Goal: Task Accomplishment & Management: Complete application form

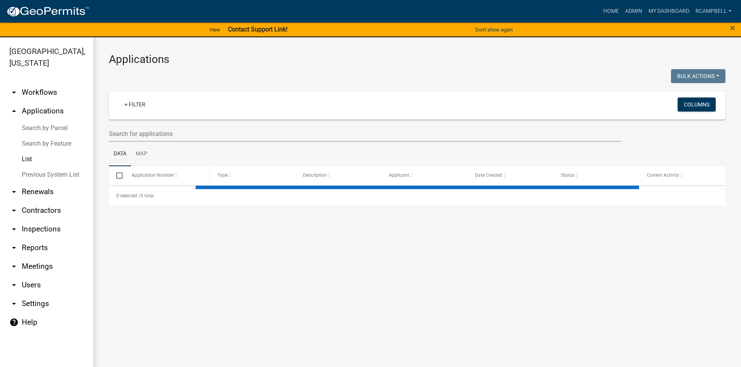
select select "3: 100"
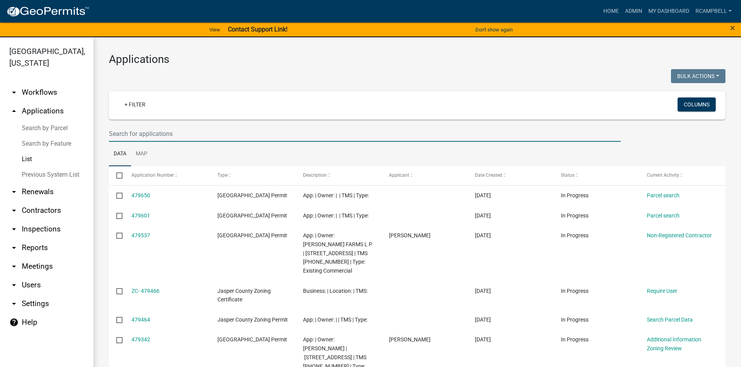
click at [145, 136] on input "text" at bounding box center [365, 134] width 512 height 16
type input "MH-25-060"
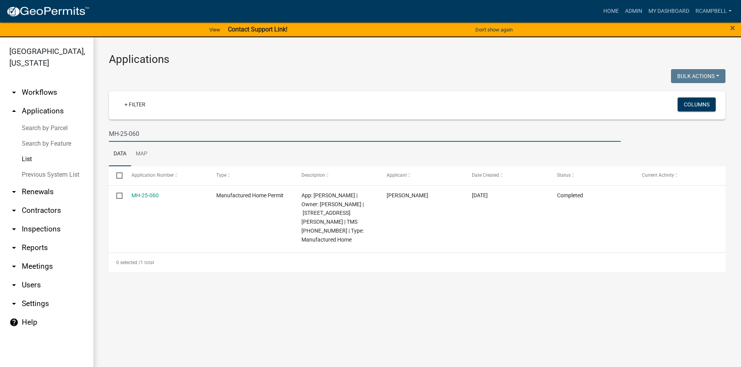
click at [143, 198] on link "MH-25-060" at bounding box center [144, 195] width 27 height 6
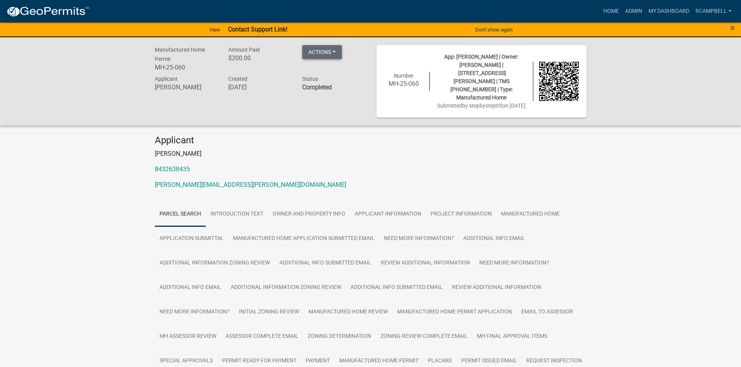
click at [322, 54] on button "Actions" at bounding box center [322, 52] width 40 height 14
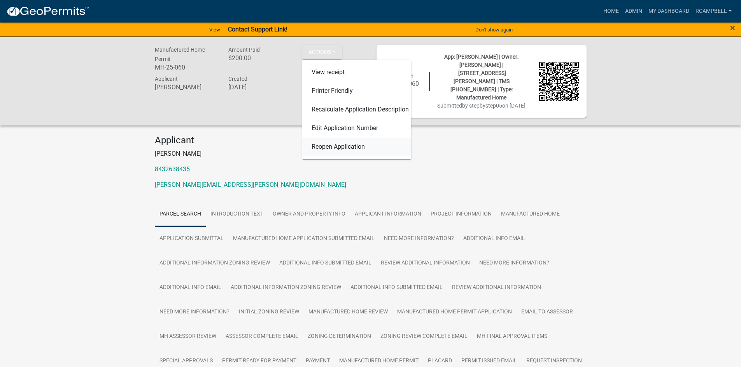
click at [324, 151] on link "Reopen Application" at bounding box center [356, 147] width 109 height 19
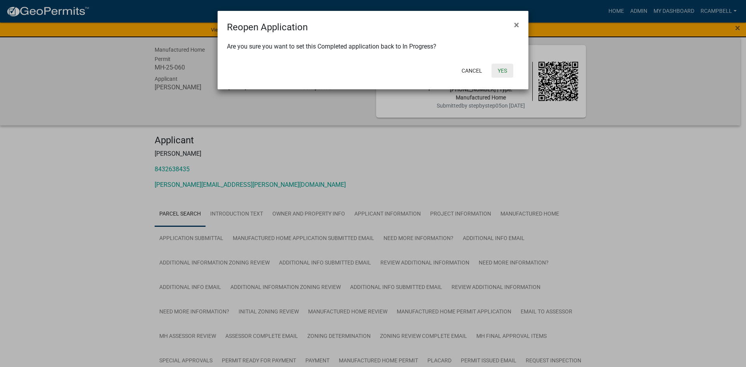
click at [506, 70] on button "Yes" at bounding box center [503, 71] width 22 height 14
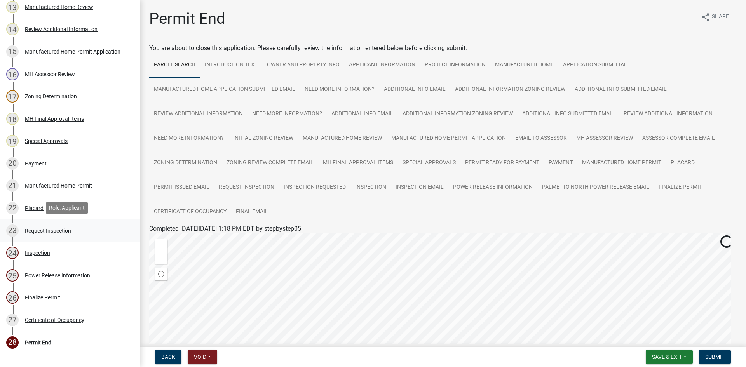
scroll to position [428, 0]
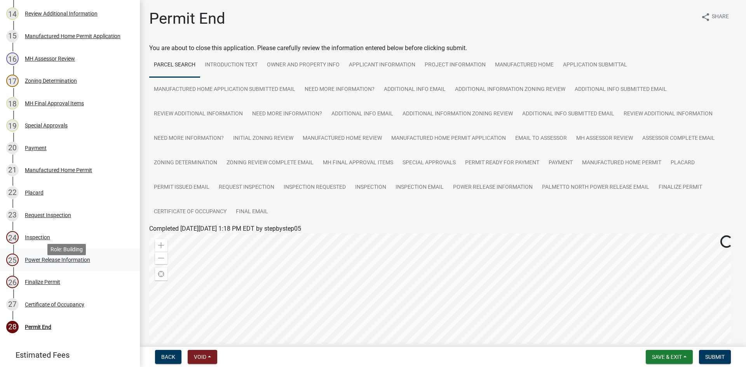
click at [58, 263] on div "Power Release Information" at bounding box center [57, 259] width 65 height 5
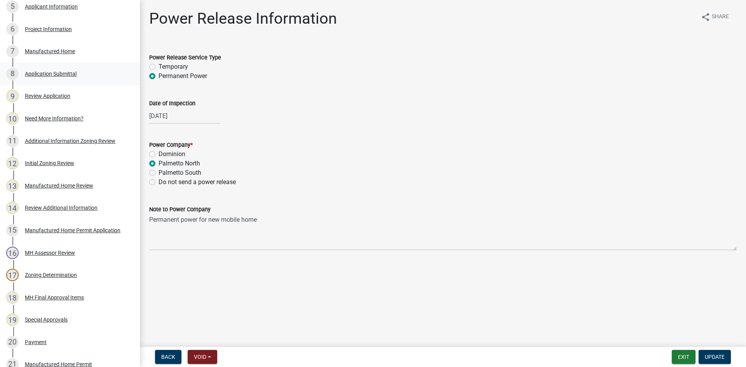
scroll to position [194, 0]
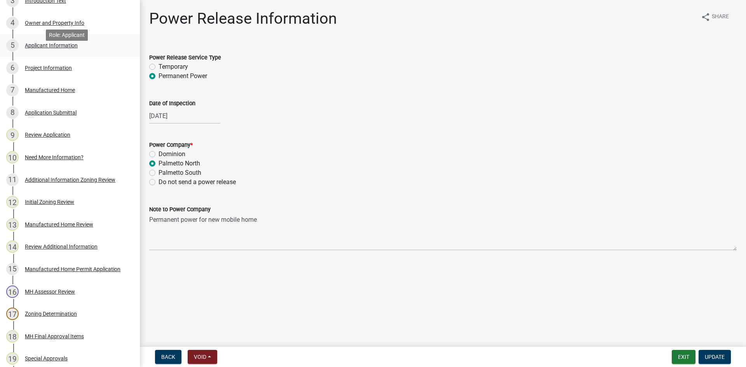
click at [47, 48] on div "Applicant Information" at bounding box center [51, 45] width 53 height 5
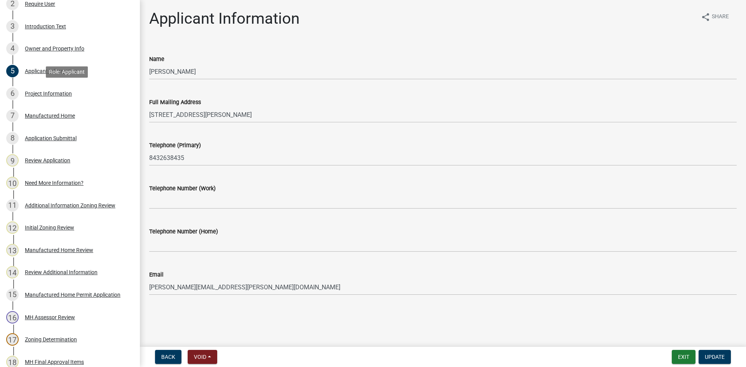
scroll to position [156, 0]
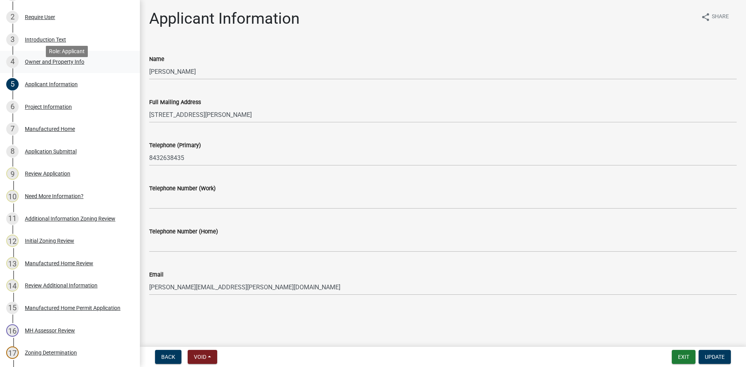
click at [42, 65] on div "Owner and Property Info" at bounding box center [54, 61] width 59 height 5
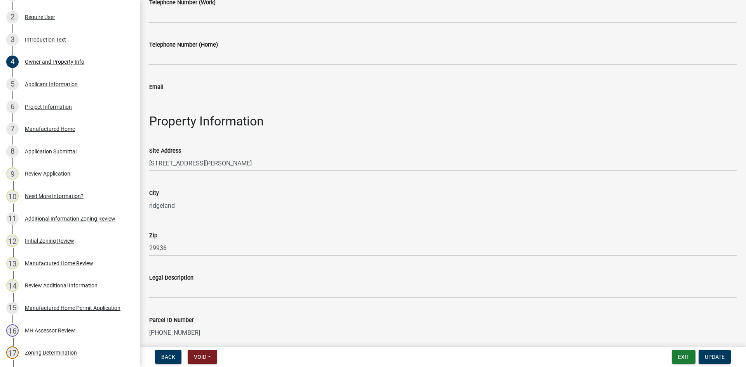
scroll to position [389, 0]
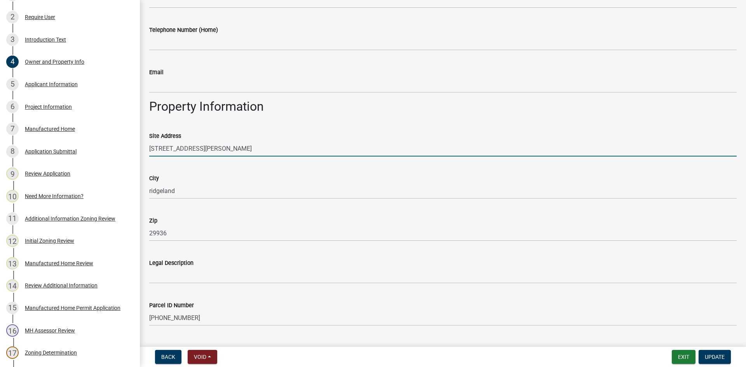
click at [160, 148] on input "306 MOULTRIE PLANTATION RD" at bounding box center [443, 149] width 588 height 16
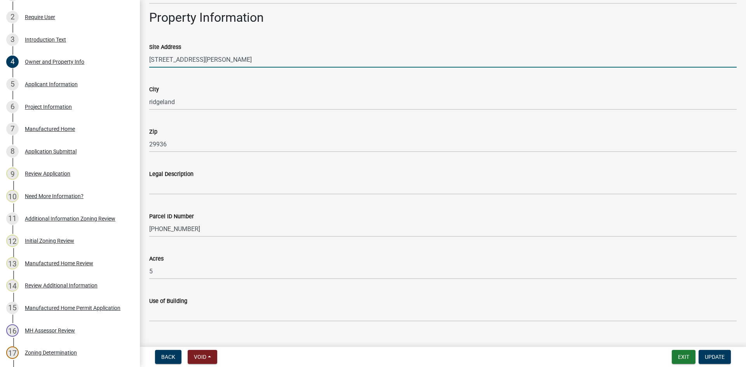
scroll to position [492, 0]
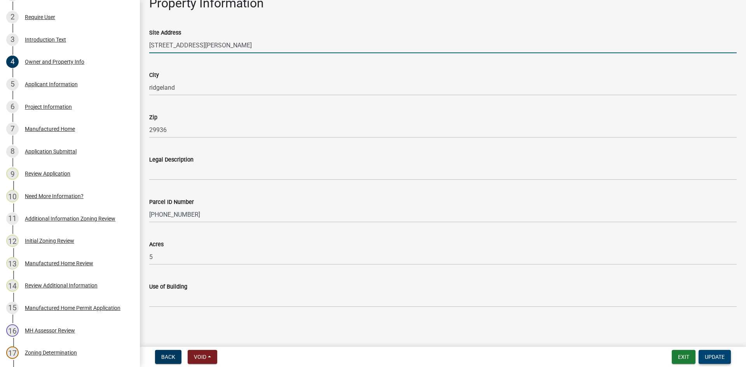
type input "302 MOULTRIE PLANTATION RD"
click at [715, 358] on span "Update" at bounding box center [715, 357] width 20 height 6
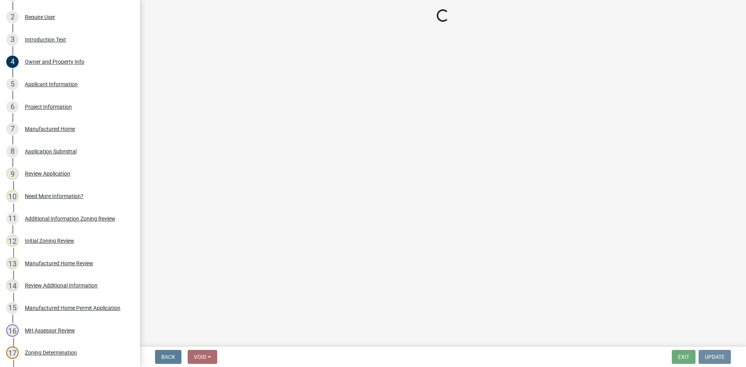
scroll to position [0, 0]
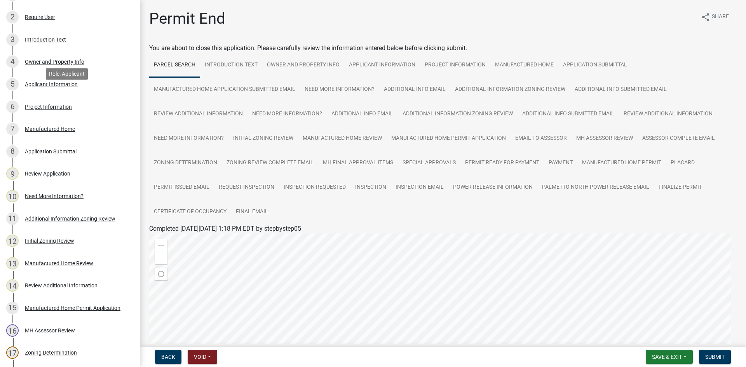
click at [48, 87] on div "Applicant Information" at bounding box center [51, 84] width 53 height 5
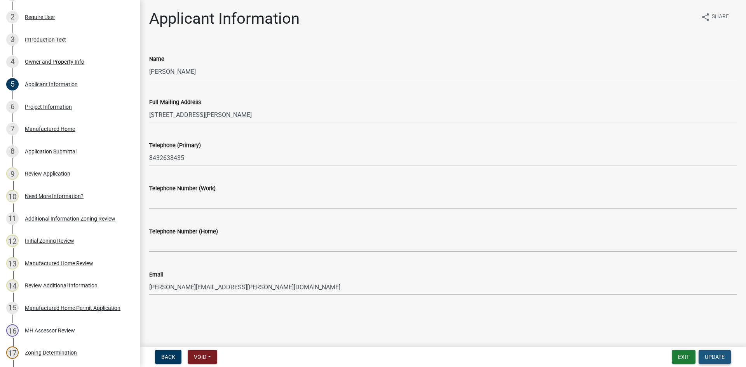
click at [711, 359] on span "Update" at bounding box center [715, 357] width 20 height 6
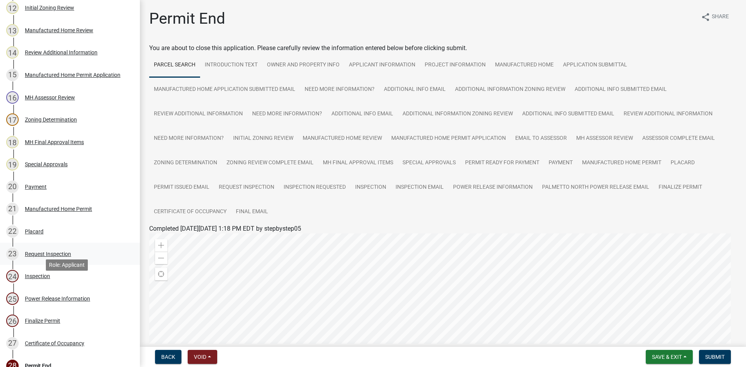
scroll to position [350, 0]
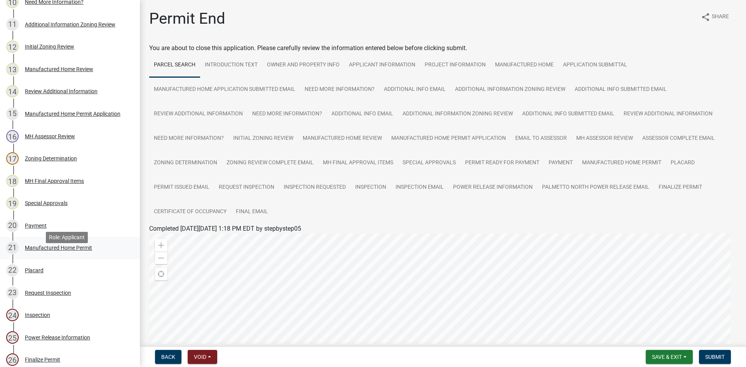
click at [43, 251] on div "Manufactured Home Permit" at bounding box center [58, 247] width 67 height 5
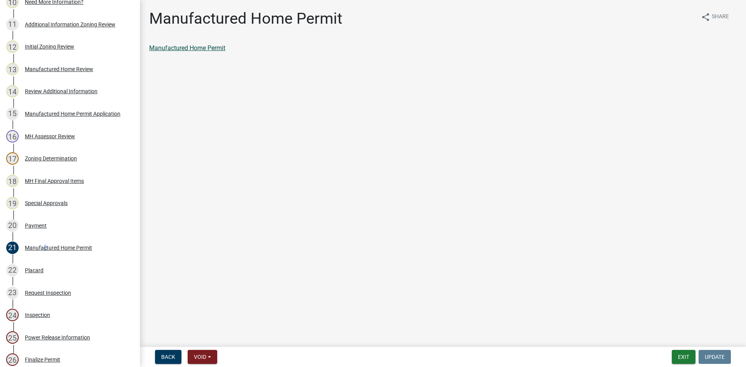
click at [184, 47] on link "Manufactured Home Permit" at bounding box center [187, 47] width 76 height 7
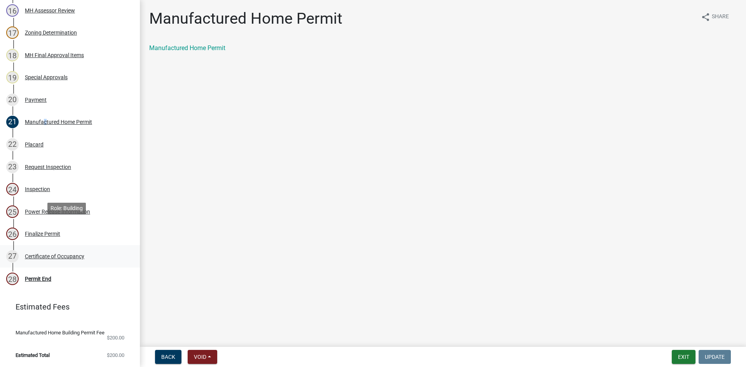
scroll to position [492, 0]
click at [54, 209] on div "Power Release Information" at bounding box center [57, 211] width 65 height 5
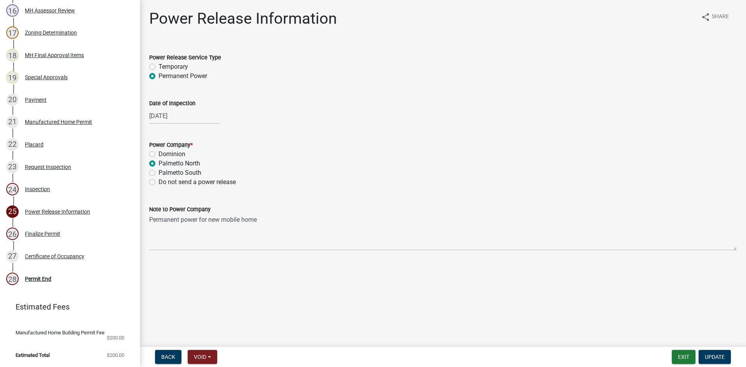
click at [189, 117] on div "[DATE]" at bounding box center [184, 116] width 71 height 16
select select "9"
select select "2025"
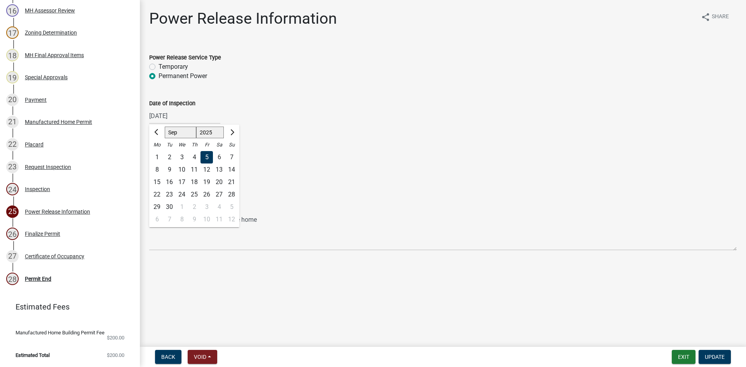
click at [182, 182] on div "17" at bounding box center [182, 182] width 12 height 12
type input "[DATE]"
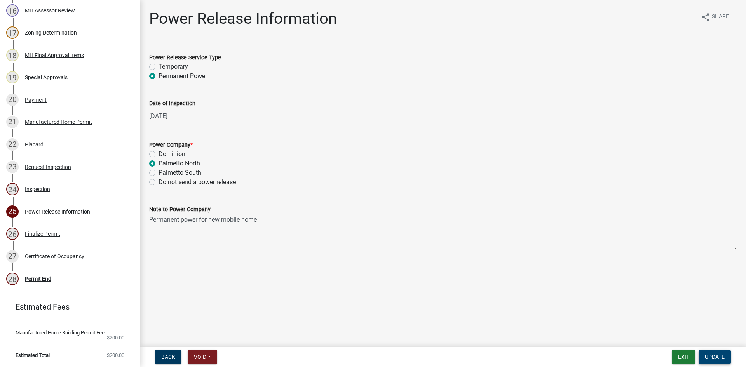
click at [718, 358] on span "Update" at bounding box center [715, 357] width 20 height 6
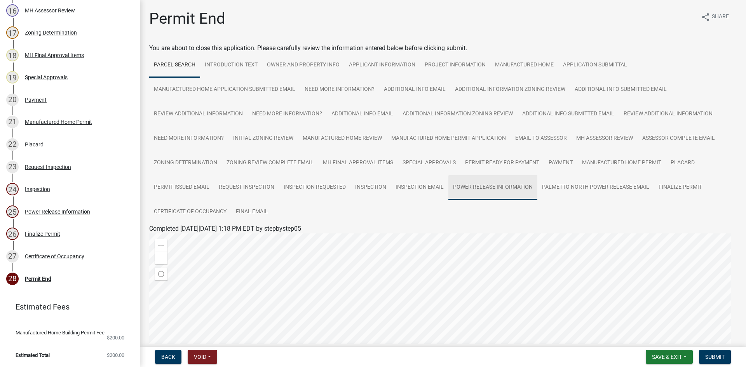
click at [490, 190] on link "Power Release Information" at bounding box center [493, 187] width 89 height 25
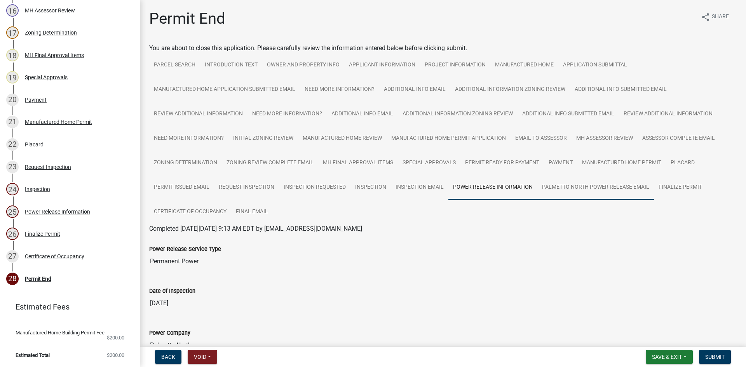
click at [558, 187] on link "Palmetto North Power Release Email" at bounding box center [596, 187] width 117 height 25
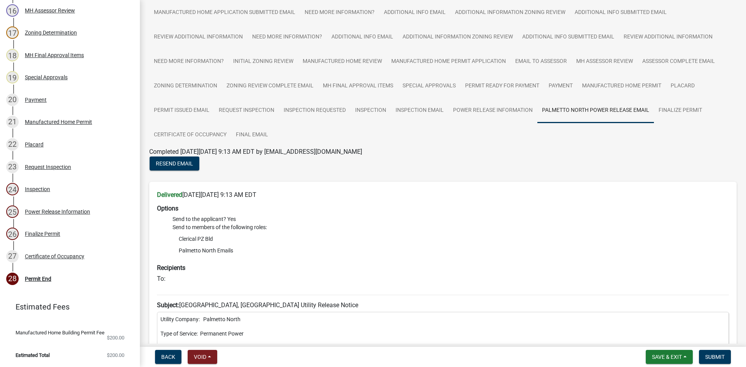
scroll to position [73, 0]
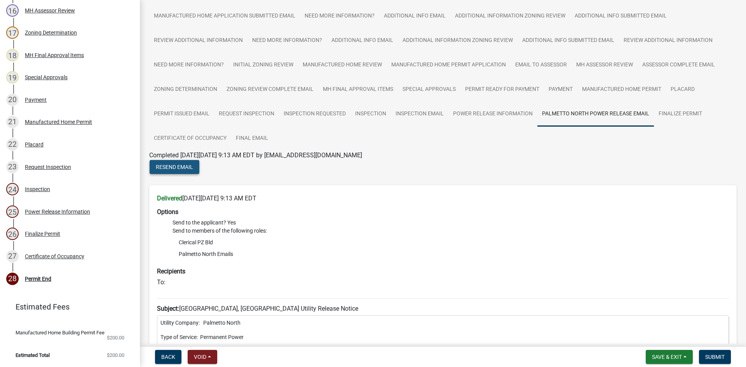
click at [174, 168] on span "Resend Email" at bounding box center [174, 167] width 37 height 6
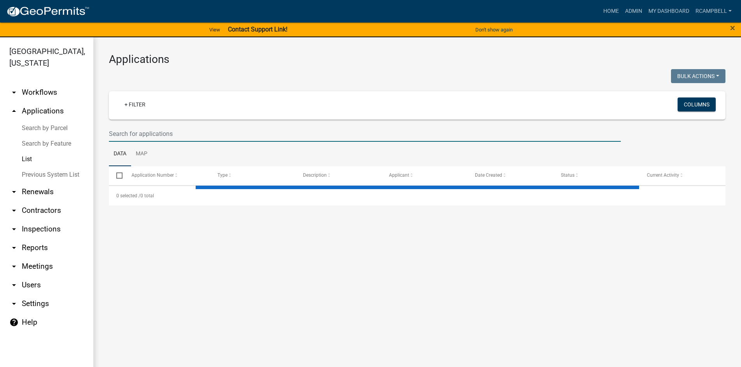
click at [130, 132] on input "text" at bounding box center [365, 134] width 512 height 16
select select "3: 100"
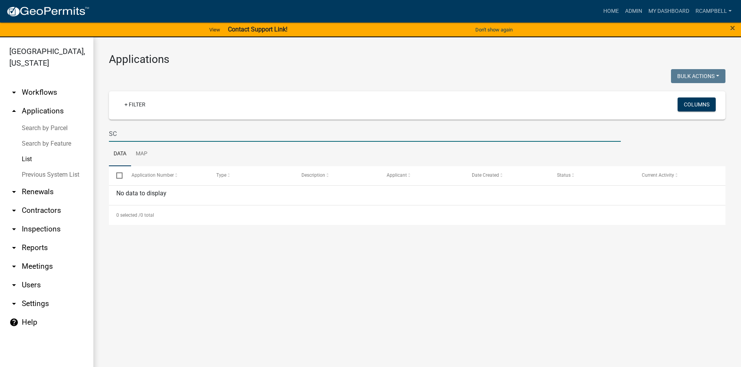
type input "S"
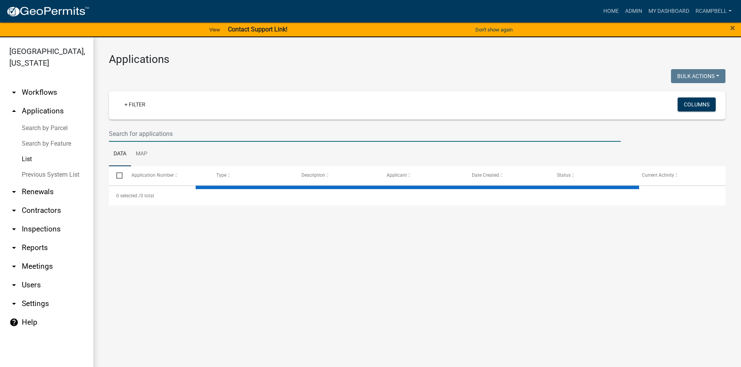
select select "3: 100"
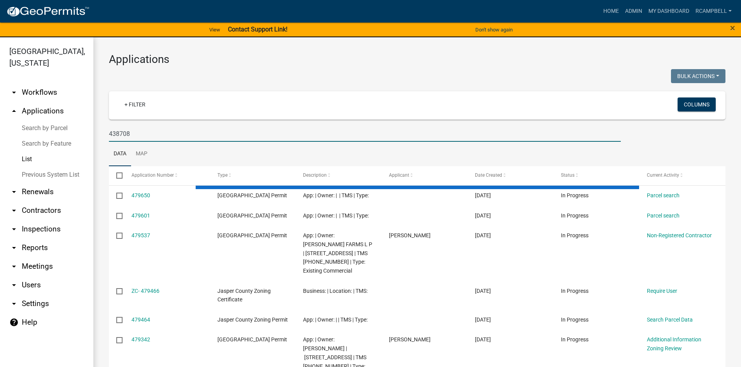
type input "438708"
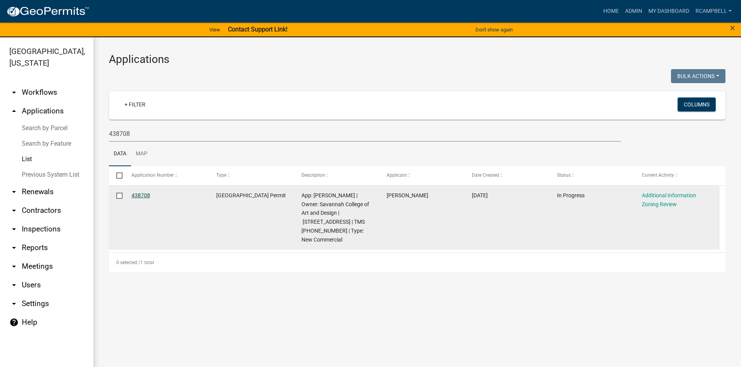
click at [135, 194] on link "438708" at bounding box center [140, 195] width 19 height 6
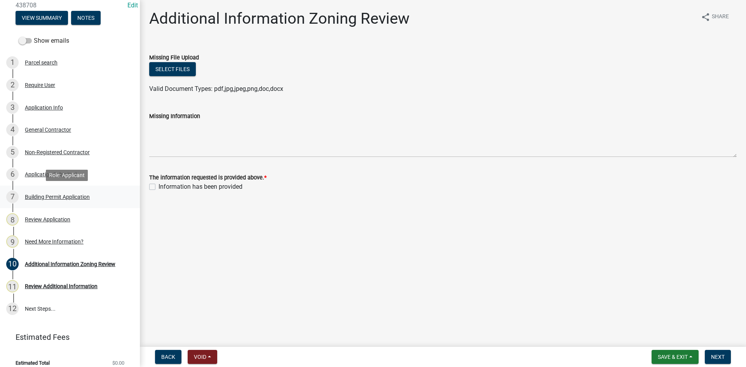
scroll to position [107, 0]
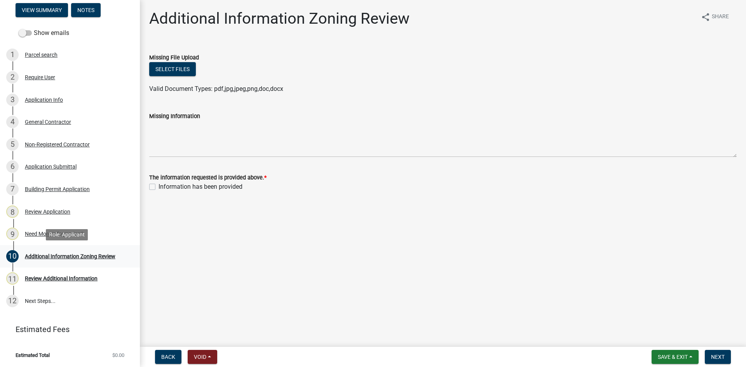
click at [65, 257] on div "Additional Information Zoning Review" at bounding box center [70, 256] width 91 height 5
click at [38, 97] on div "Application Info" at bounding box center [44, 99] width 38 height 5
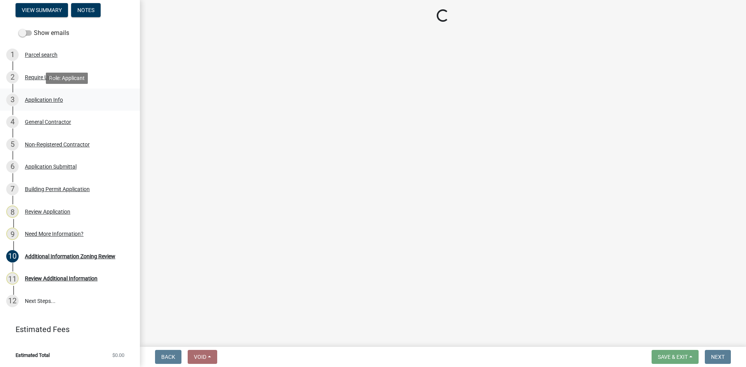
select select "d8ad81b1-fb71-4473-8687-b7f73eb7480a"
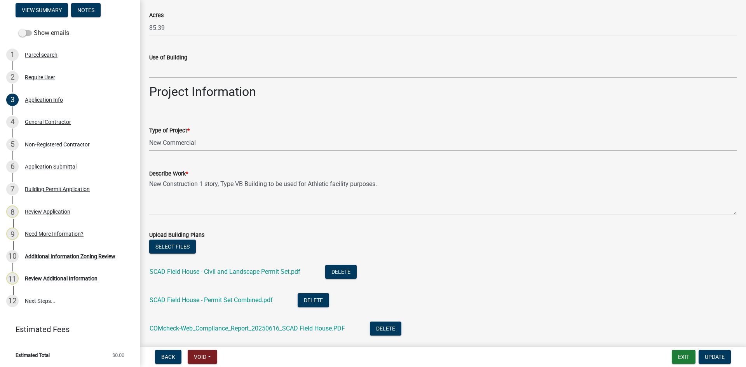
scroll to position [1166, 0]
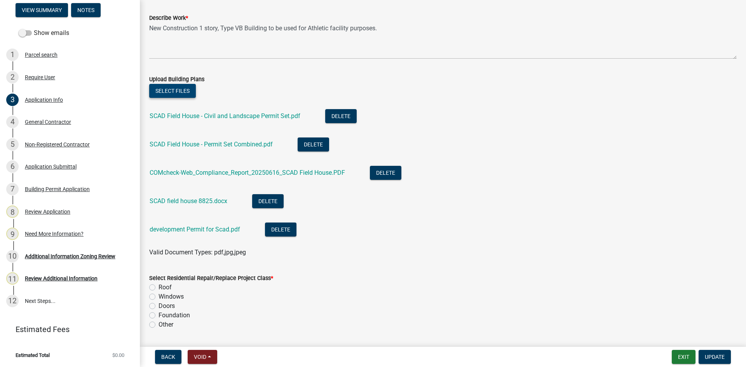
click at [168, 94] on button "Select files" at bounding box center [172, 91] width 47 height 14
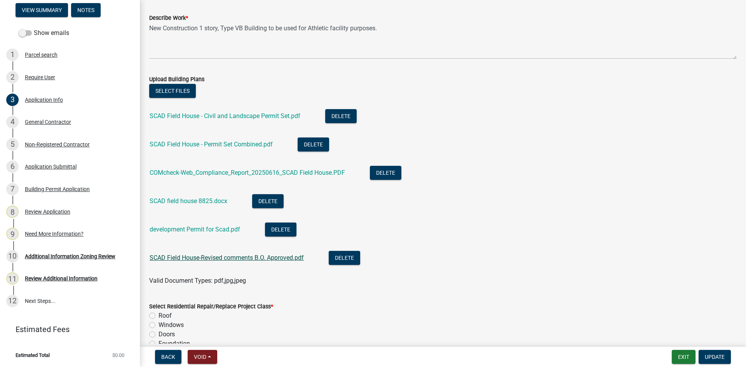
click at [205, 259] on link "SCAD Field House-Revised comments B.O. Approved.pdf" at bounding box center [227, 257] width 154 height 7
click at [309, 142] on button "Delete" at bounding box center [313, 145] width 31 height 14
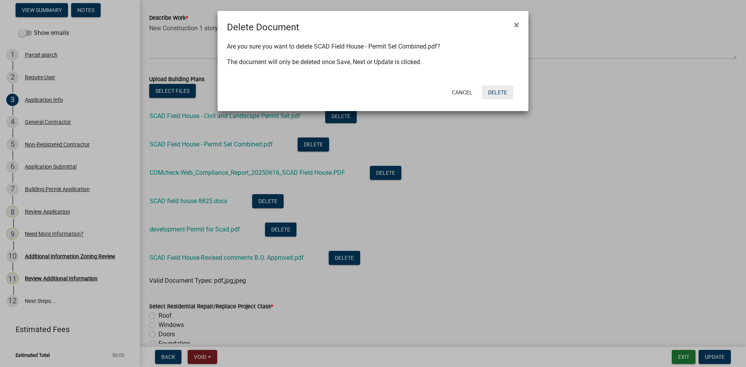
click at [495, 91] on button "Delete" at bounding box center [497, 93] width 31 height 14
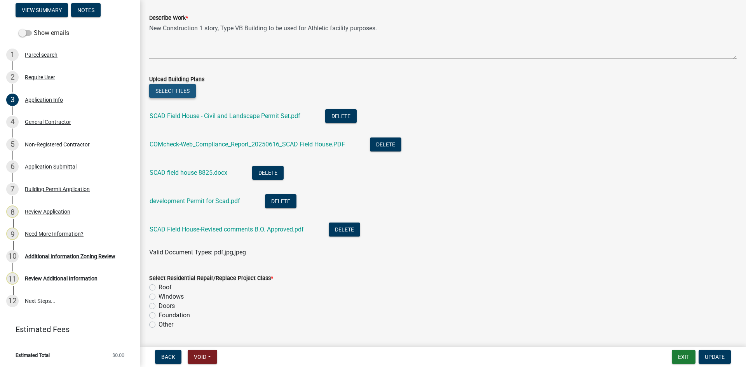
click at [169, 94] on button "Select files" at bounding box center [172, 91] width 47 height 14
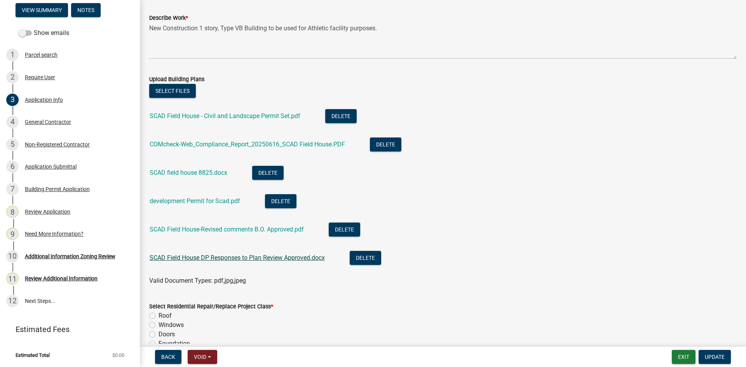
click at [209, 260] on link "SCAD Field House DP Responses to Plan Review Approved.docx" at bounding box center [237, 257] width 175 height 7
click at [200, 256] on link "SCAD Field House DP Responses to Plan Review Approved.docx" at bounding box center [237, 257] width 175 height 7
click at [723, 355] on span "Update" at bounding box center [715, 357] width 20 height 6
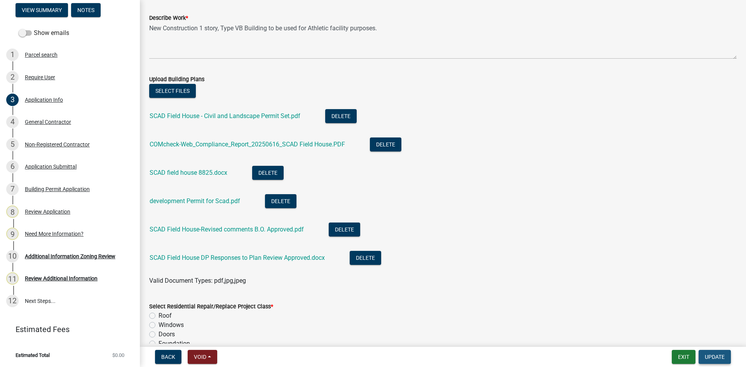
click at [714, 356] on span "Update" at bounding box center [715, 357] width 20 height 6
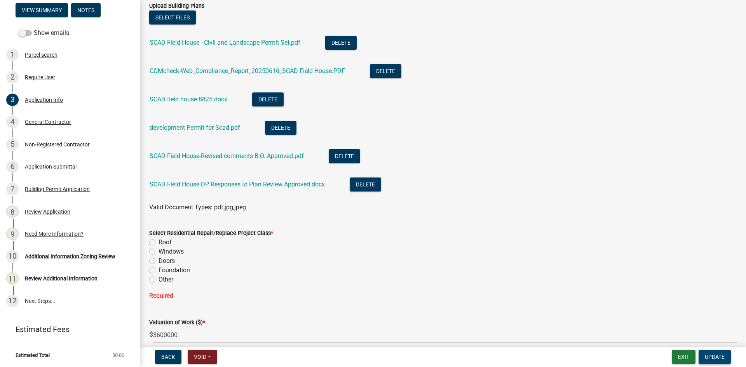
scroll to position [1260, 0]
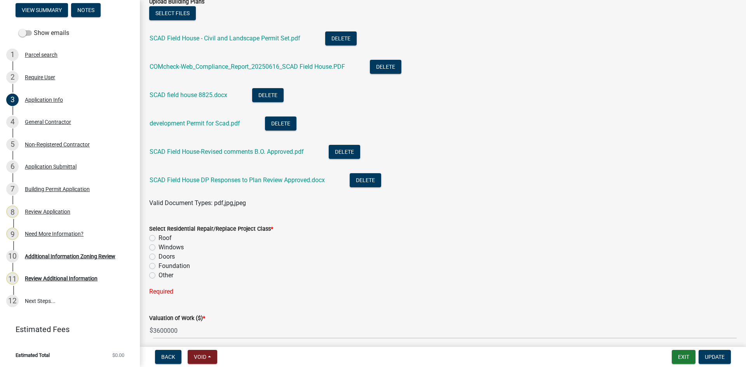
click at [159, 276] on label "Other" at bounding box center [166, 275] width 15 height 9
click at [159, 276] on input "Other" at bounding box center [161, 273] width 5 height 5
radio input "true"
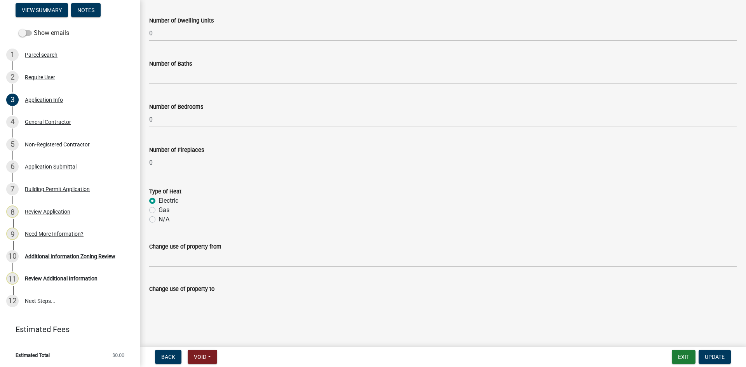
scroll to position [1695, 0]
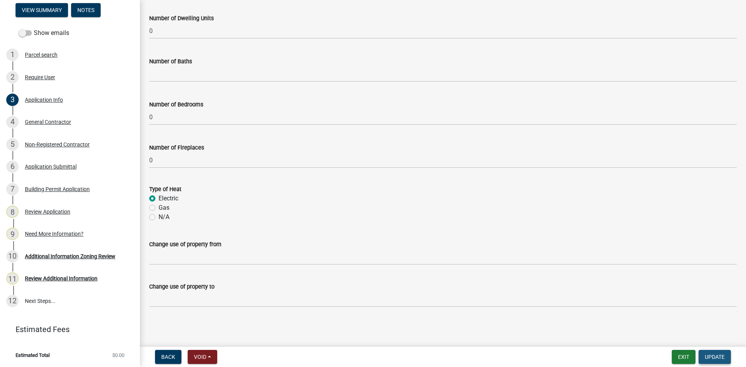
click at [711, 353] on button "Update" at bounding box center [715, 357] width 32 height 14
click at [710, 357] on span "Update" at bounding box center [715, 357] width 20 height 6
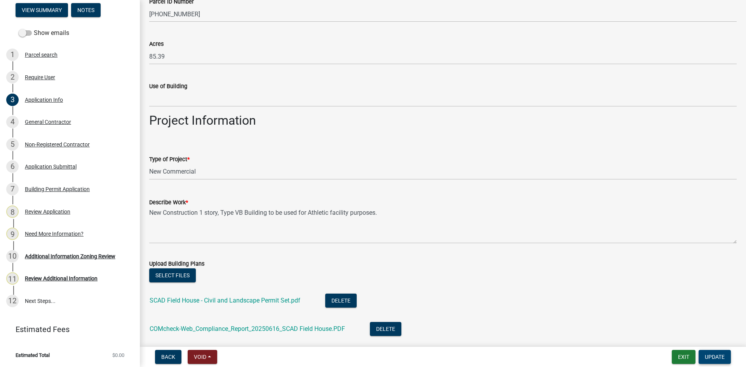
scroll to position [995, 0]
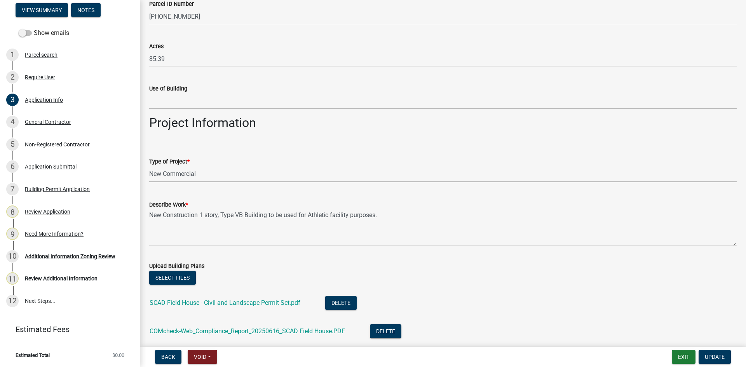
click at [171, 171] on select "Select Item... Construction Trailer/Shipping Container Residential Demolition C…" at bounding box center [443, 174] width 588 height 16
click at [171, 172] on select "Select Item... Construction Trailer/Shipping Container Residential Demolition C…" at bounding box center [443, 174] width 588 height 16
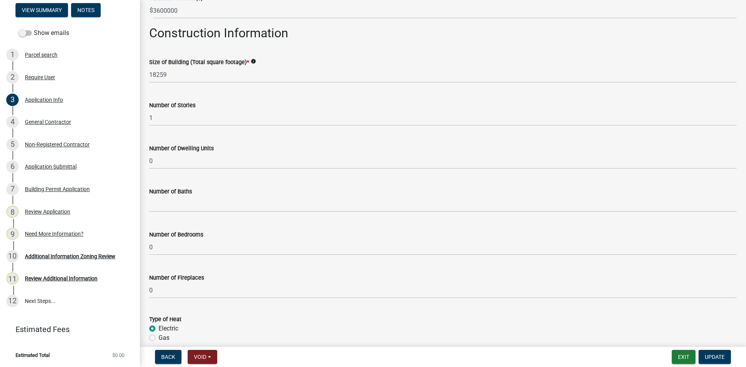
scroll to position [1695, 0]
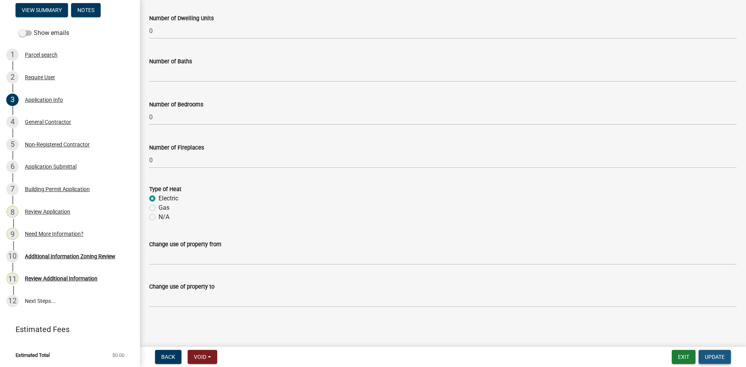
click at [709, 357] on span "Update" at bounding box center [715, 357] width 20 height 6
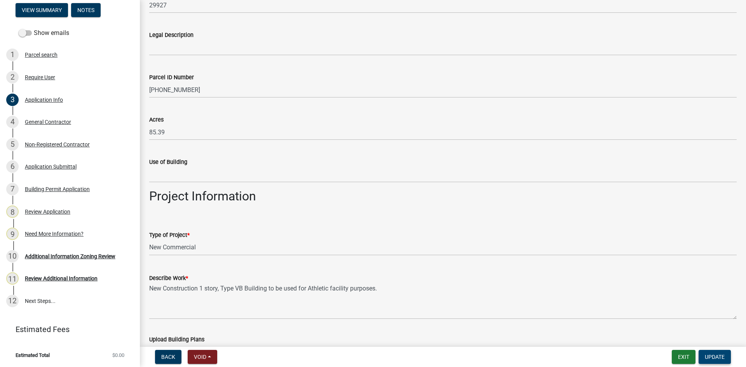
scroll to position [917, 0]
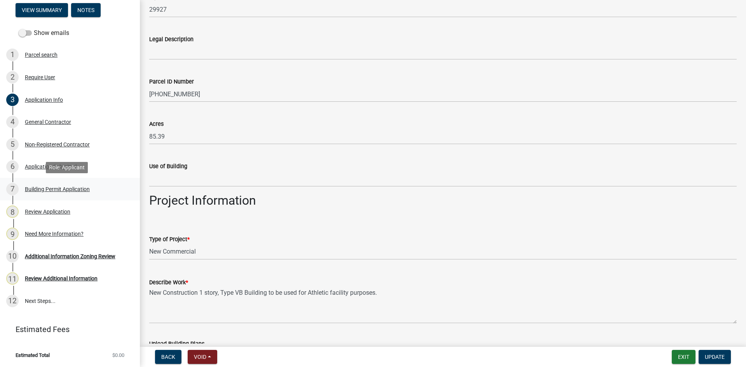
click at [79, 180] on link "7 Building Permit Application" at bounding box center [70, 189] width 140 height 23
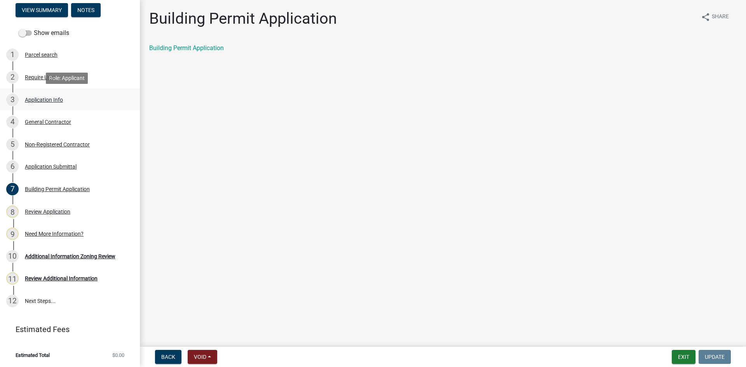
click at [45, 103] on div "Application Info" at bounding box center [44, 99] width 38 height 5
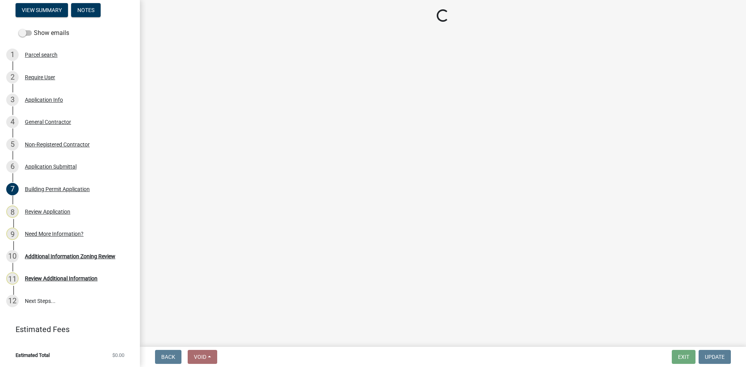
select select "d8ad81b1-fb71-4473-8687-b7f73eb7480a"
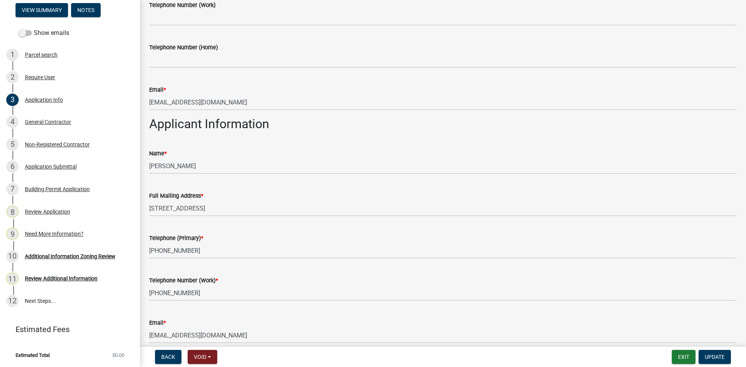
scroll to position [428, 0]
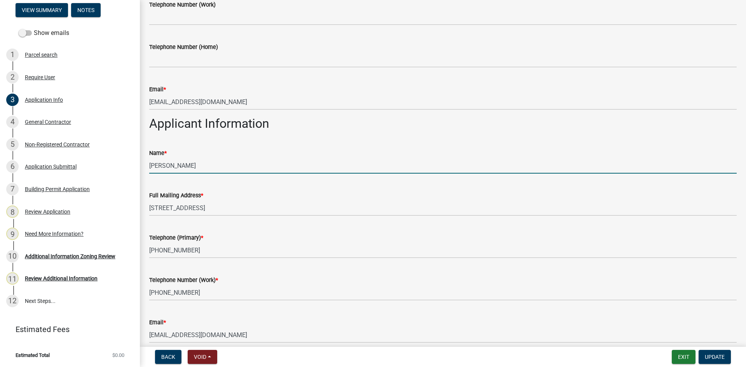
click at [150, 165] on input "[PERSON_NAME]" at bounding box center [443, 166] width 588 height 16
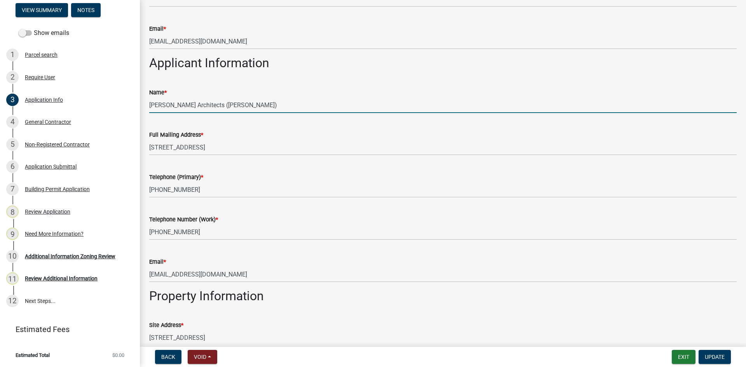
scroll to position [467, 0]
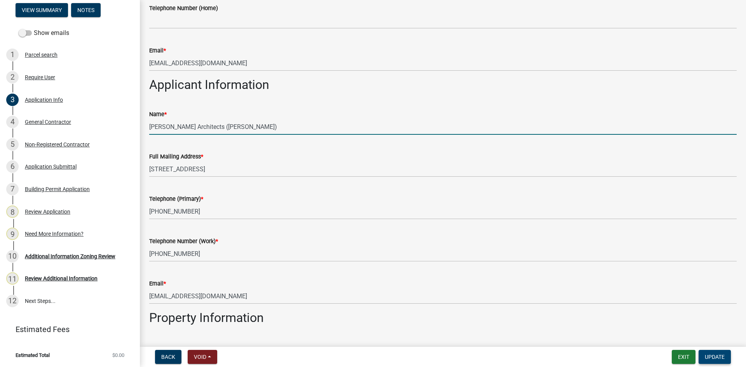
type input "[PERSON_NAME] Architects ([PERSON_NAME])"
click at [720, 357] on span "Update" at bounding box center [715, 357] width 20 height 6
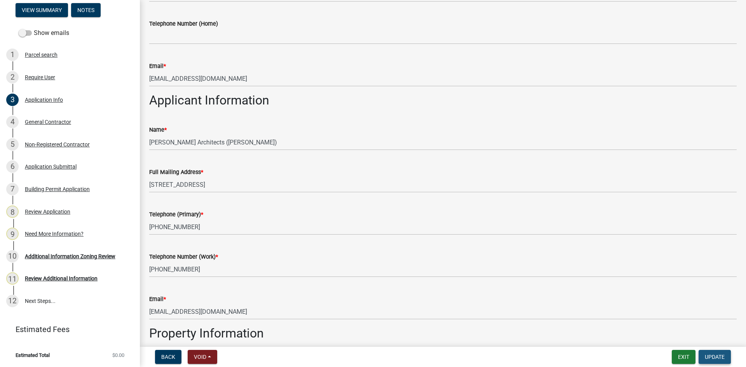
scroll to position [482, 0]
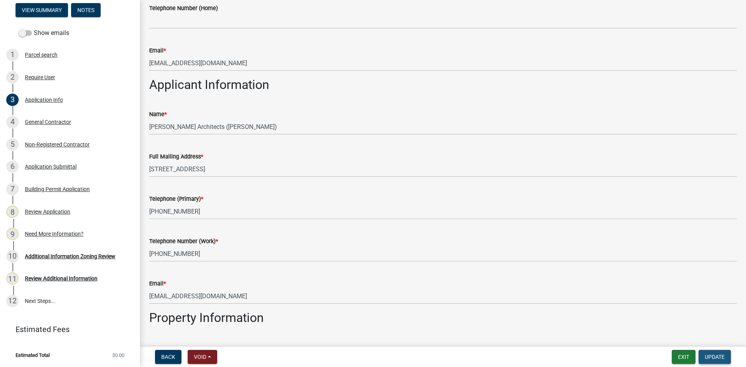
drag, startPoint x: 718, startPoint y: 357, endPoint x: 718, endPoint y: 352, distance: 4.7
click at [718, 352] on button "Update" at bounding box center [715, 357] width 32 height 14
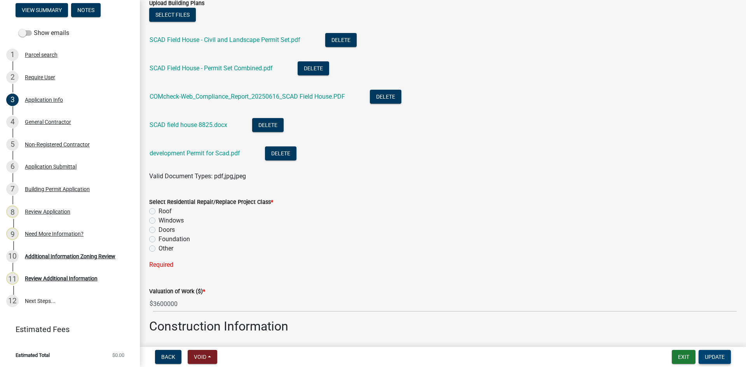
scroll to position [1260, 0]
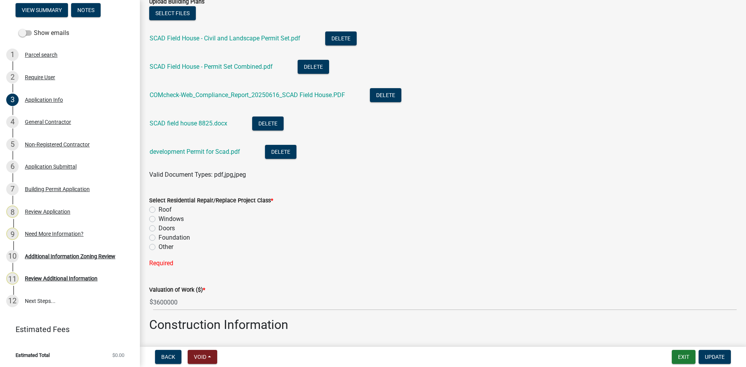
click at [159, 246] on label "Other" at bounding box center [166, 247] width 15 height 9
click at [159, 246] on input "Other" at bounding box center [161, 245] width 5 height 5
radio input "true"
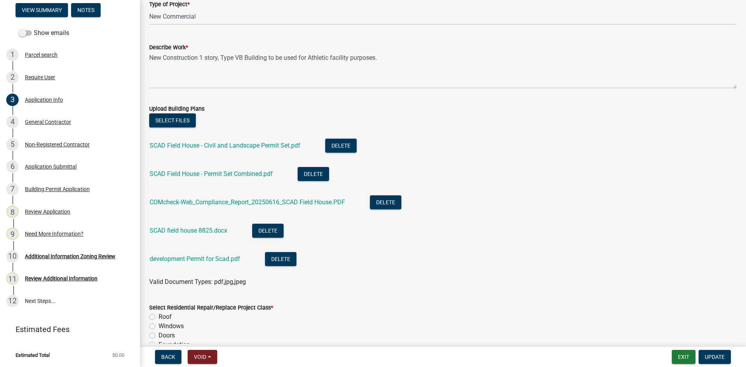
scroll to position [1182, 0]
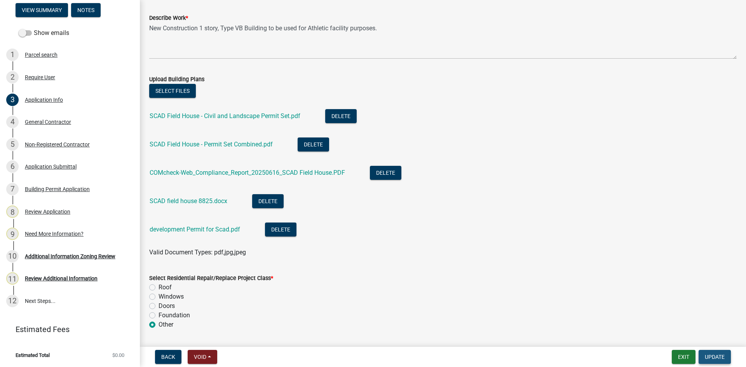
click at [713, 355] on span "Update" at bounding box center [715, 357] width 20 height 6
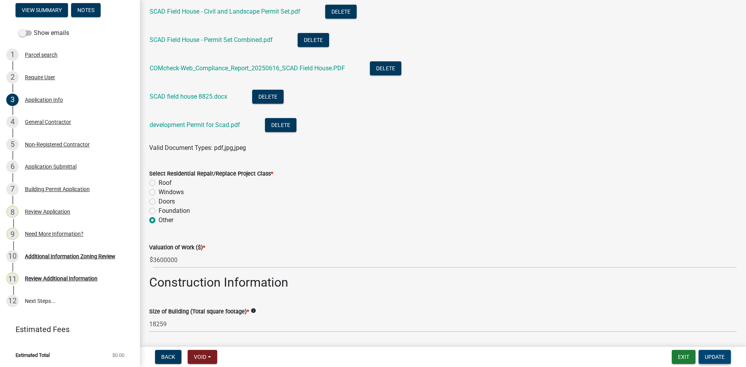
scroll to position [1122, 0]
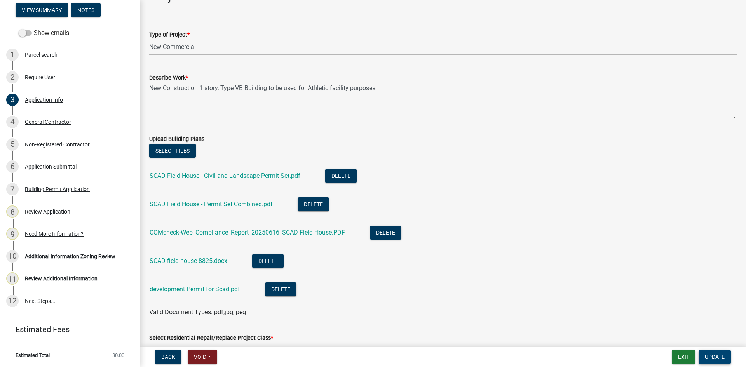
click at [704, 356] on button "Update" at bounding box center [715, 357] width 32 height 14
drag, startPoint x: 704, startPoint y: 356, endPoint x: 699, endPoint y: 354, distance: 5.8
click at [703, 356] on button "Update" at bounding box center [715, 357] width 32 height 14
drag, startPoint x: 699, startPoint y: 354, endPoint x: 521, endPoint y: 262, distance: 200.3
click at [697, 354] on form "Exit Update" at bounding box center [703, 357] width 62 height 14
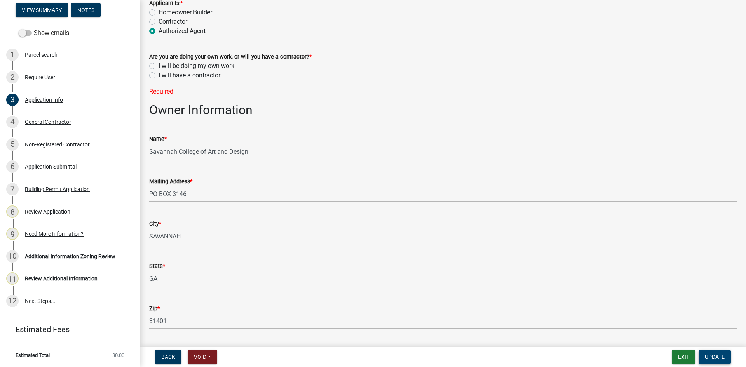
scroll to position [33, 0]
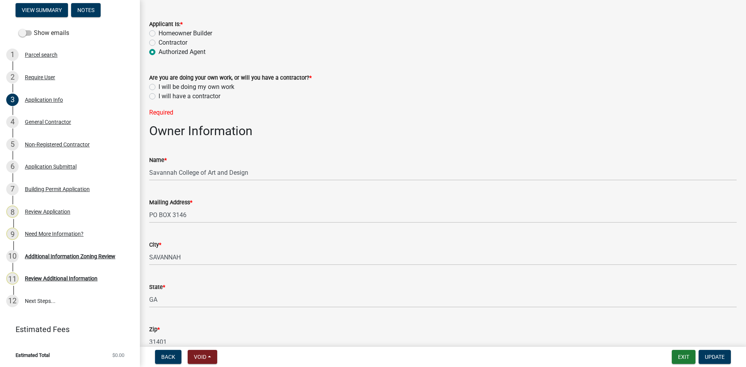
click at [159, 96] on label "I will have a contractor" at bounding box center [190, 96] width 62 height 9
click at [159, 96] on input "I will have a contractor" at bounding box center [161, 94] width 5 height 5
radio input "true"
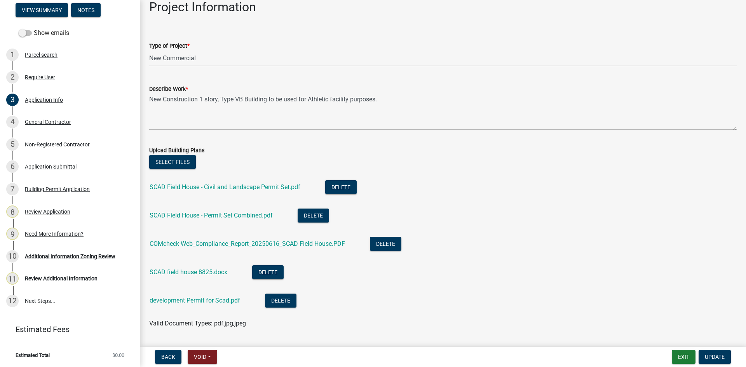
scroll to position [1128, 0]
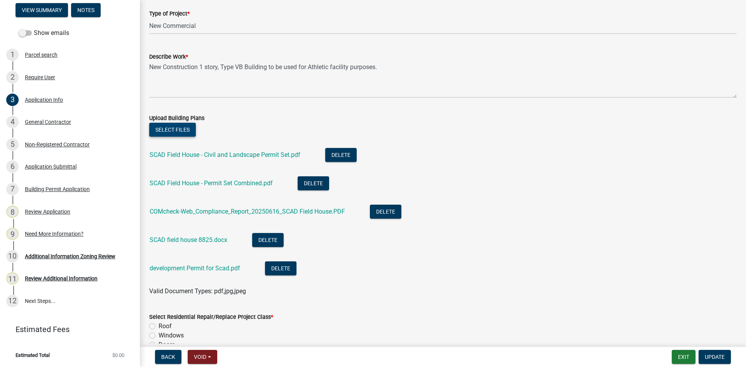
click at [174, 126] on button "Select files" at bounding box center [172, 130] width 47 height 14
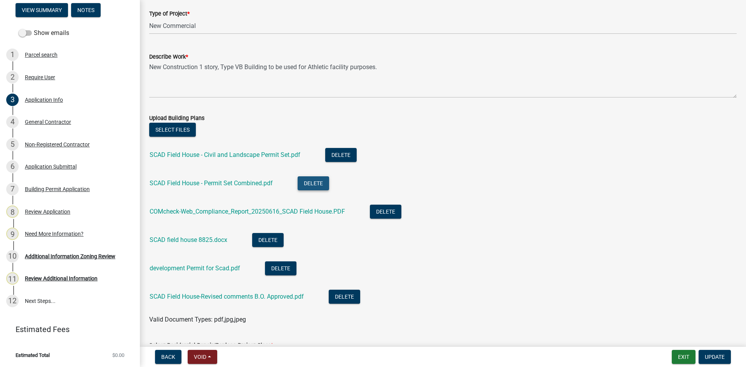
click at [310, 183] on button "Delete" at bounding box center [313, 184] width 31 height 14
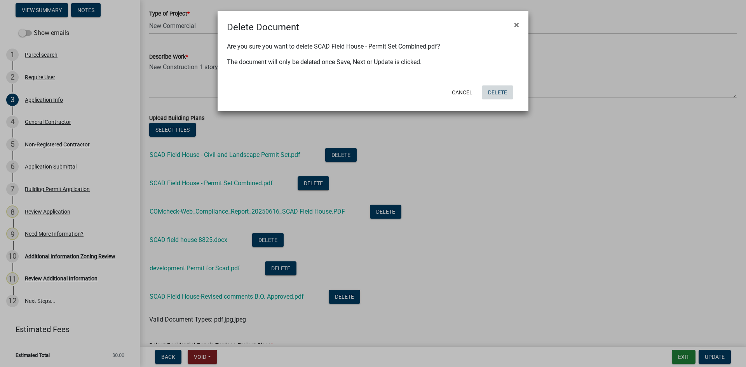
click at [502, 93] on button "Delete" at bounding box center [497, 93] width 31 height 14
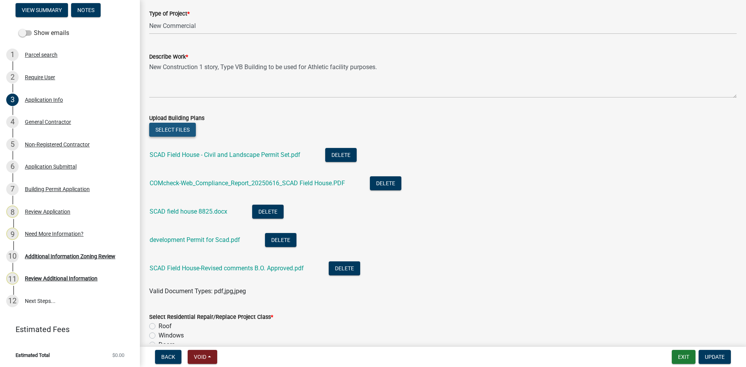
click at [172, 129] on button "Select files" at bounding box center [172, 130] width 47 height 14
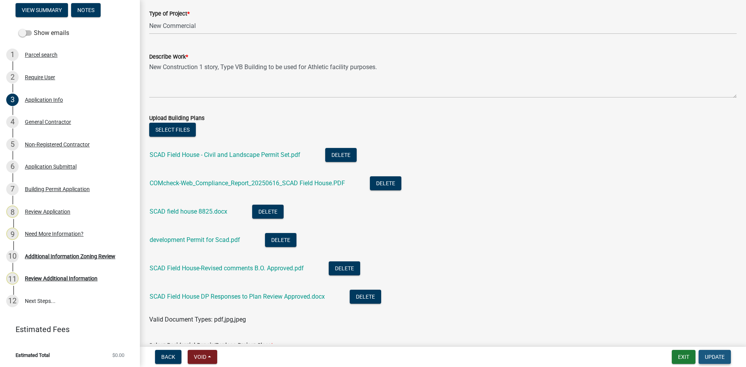
click at [712, 357] on span "Update" at bounding box center [715, 357] width 20 height 6
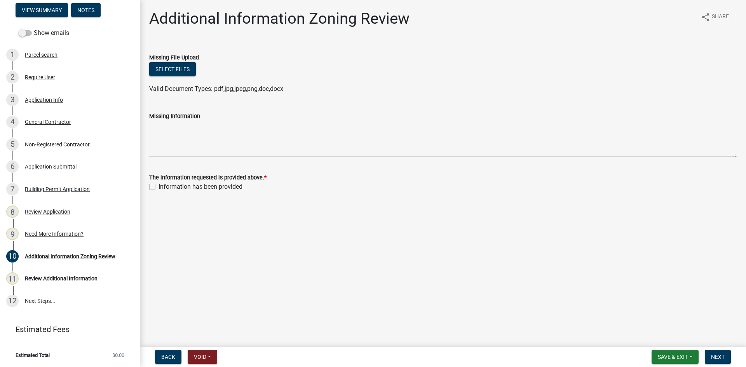
click at [713, 357] on nav "Back Void Withdraw Lock Expire Void Save & Exit Save Save & Exit Next" at bounding box center [443, 357] width 607 height 20
